Goal: Information Seeking & Learning: Find specific fact

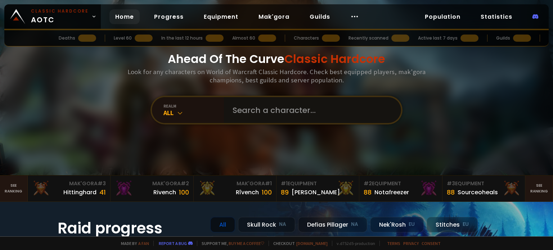
drag, startPoint x: 0, startPoint y: 0, endPoint x: 255, endPoint y: 114, distance: 279.1
click at [257, 114] on input "text" at bounding box center [310, 110] width 164 height 26
click at [185, 111] on div "All" at bounding box center [193, 113] width 60 height 8
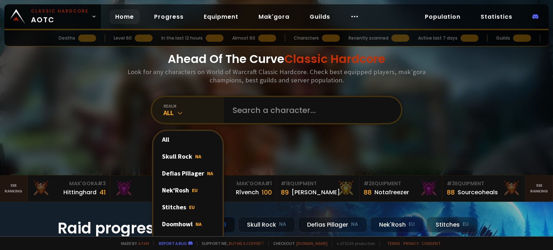
click at [185, 111] on div "All" at bounding box center [193, 113] width 60 height 8
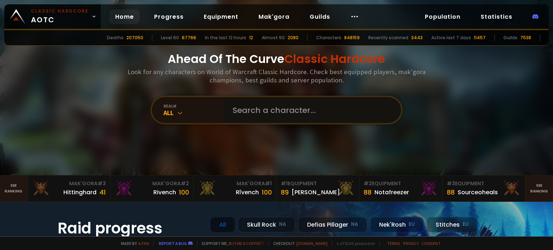
click at [269, 113] on input "text" at bounding box center [310, 110] width 164 height 26
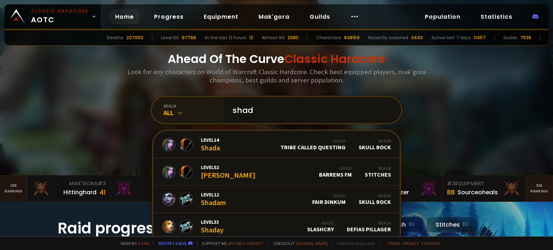
drag, startPoint x: 258, startPoint y: 112, endPoint x: 193, endPoint y: 110, distance: 65.9
click at [193, 110] on div "realm All shad Level 14 Shada Guild Tribe Called Questing Realm Skull Rock Leve…" at bounding box center [276, 110] width 252 height 29
paste input "owbahm"
type input "shadowbahm"
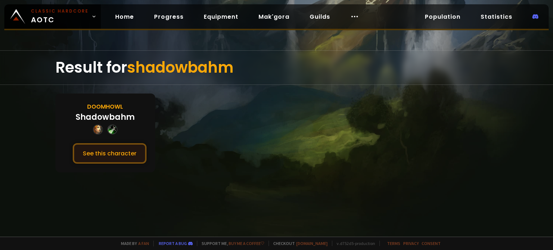
click at [110, 157] on button "See this character" at bounding box center [110, 153] width 74 height 21
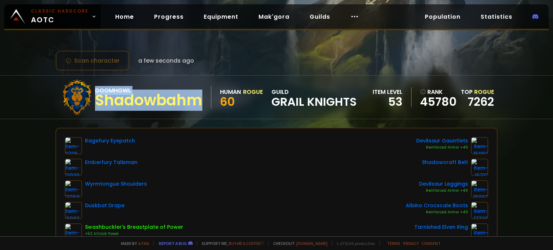
drag, startPoint x: 204, startPoint y: 101, endPoint x: 95, endPoint y: 91, distance: 109.9
click at [95, 91] on div "Doomhowl Shadowbahm" at bounding box center [153, 97] width 116 height 23
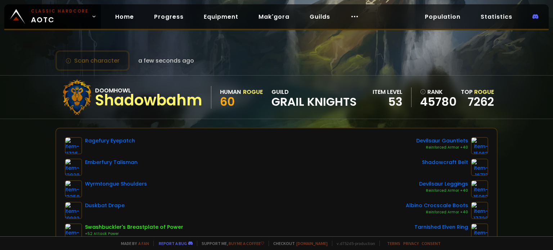
click at [346, 104] on span "Grail Knights" at bounding box center [313, 101] width 85 height 11
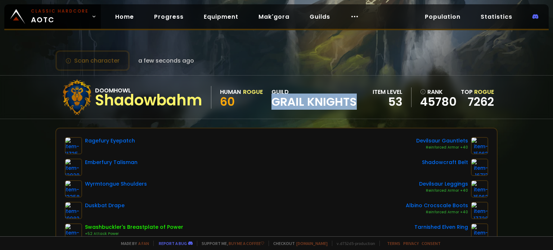
drag, startPoint x: 359, startPoint y: 103, endPoint x: 276, endPoint y: 100, distance: 82.8
click at [276, 100] on div "Doomhowl Shadowbahm Human Rogue 60 guild Grail Knights item level 53 rank 45780…" at bounding box center [276, 97] width 442 height 43
copy span "Grail Knights"
